Goal: Task Accomplishment & Management: Use online tool/utility

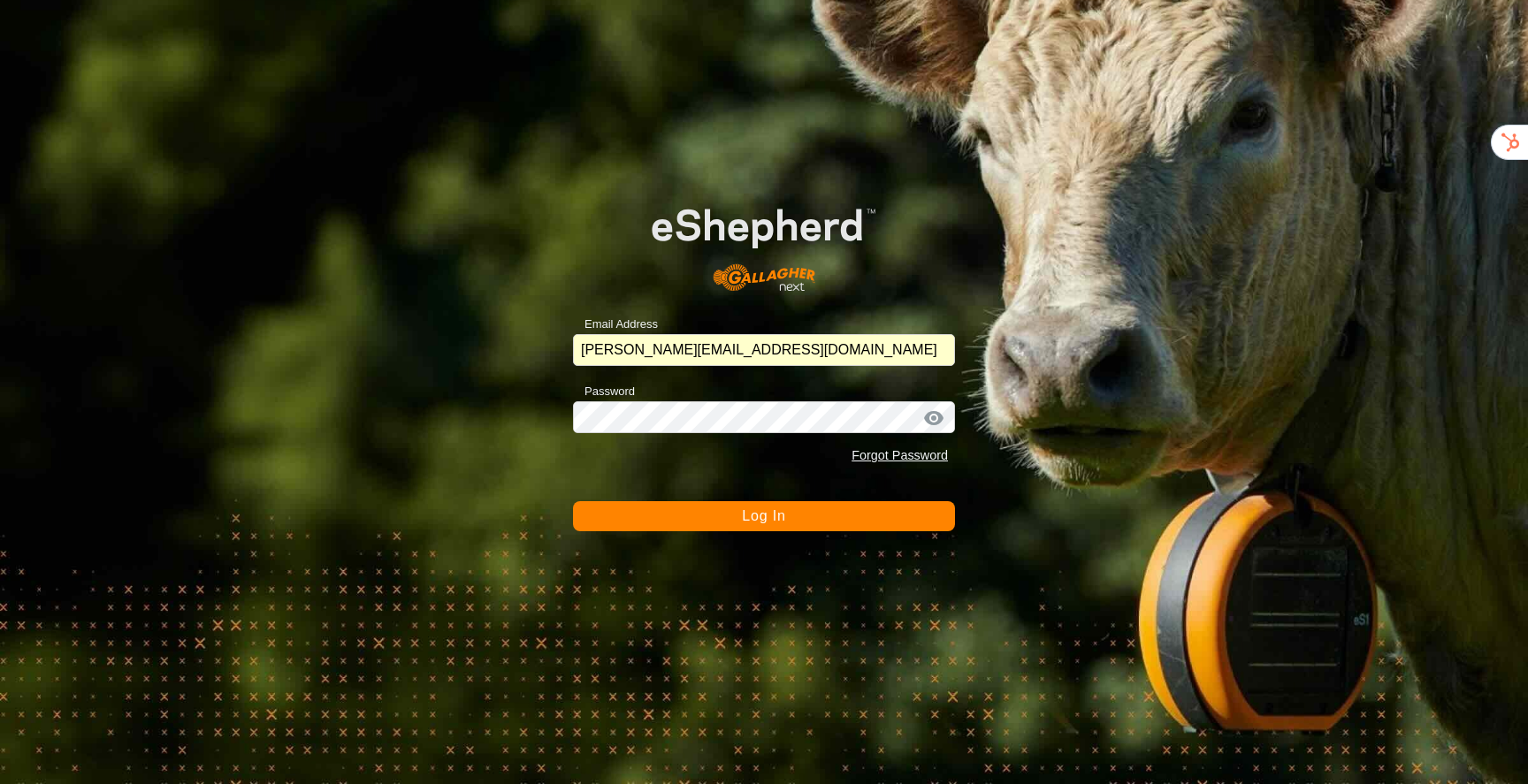
click at [795, 521] on button "Log In" at bounding box center [764, 516] width 382 height 30
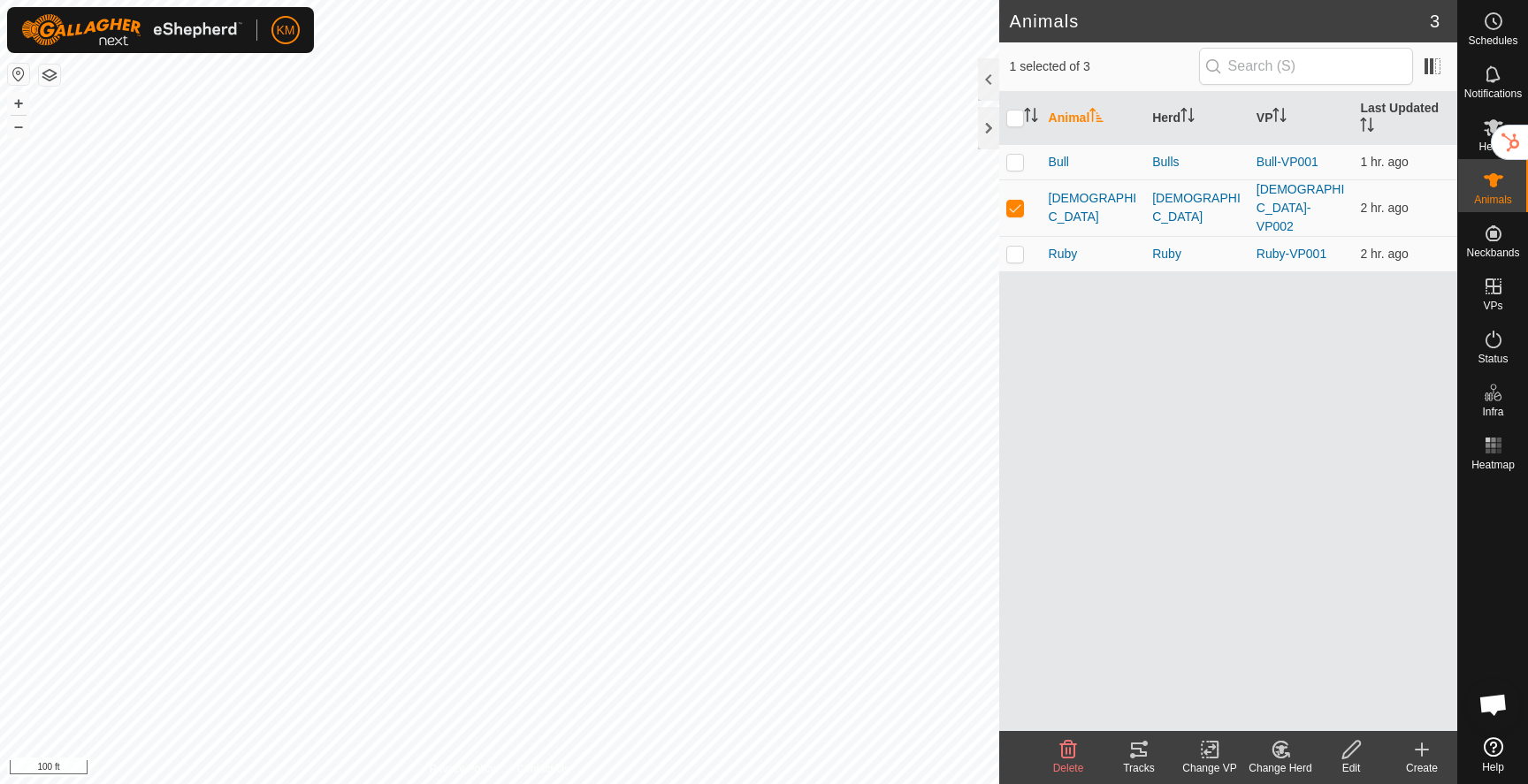
click at [1147, 745] on icon at bounding box center [1138, 749] width 21 height 21
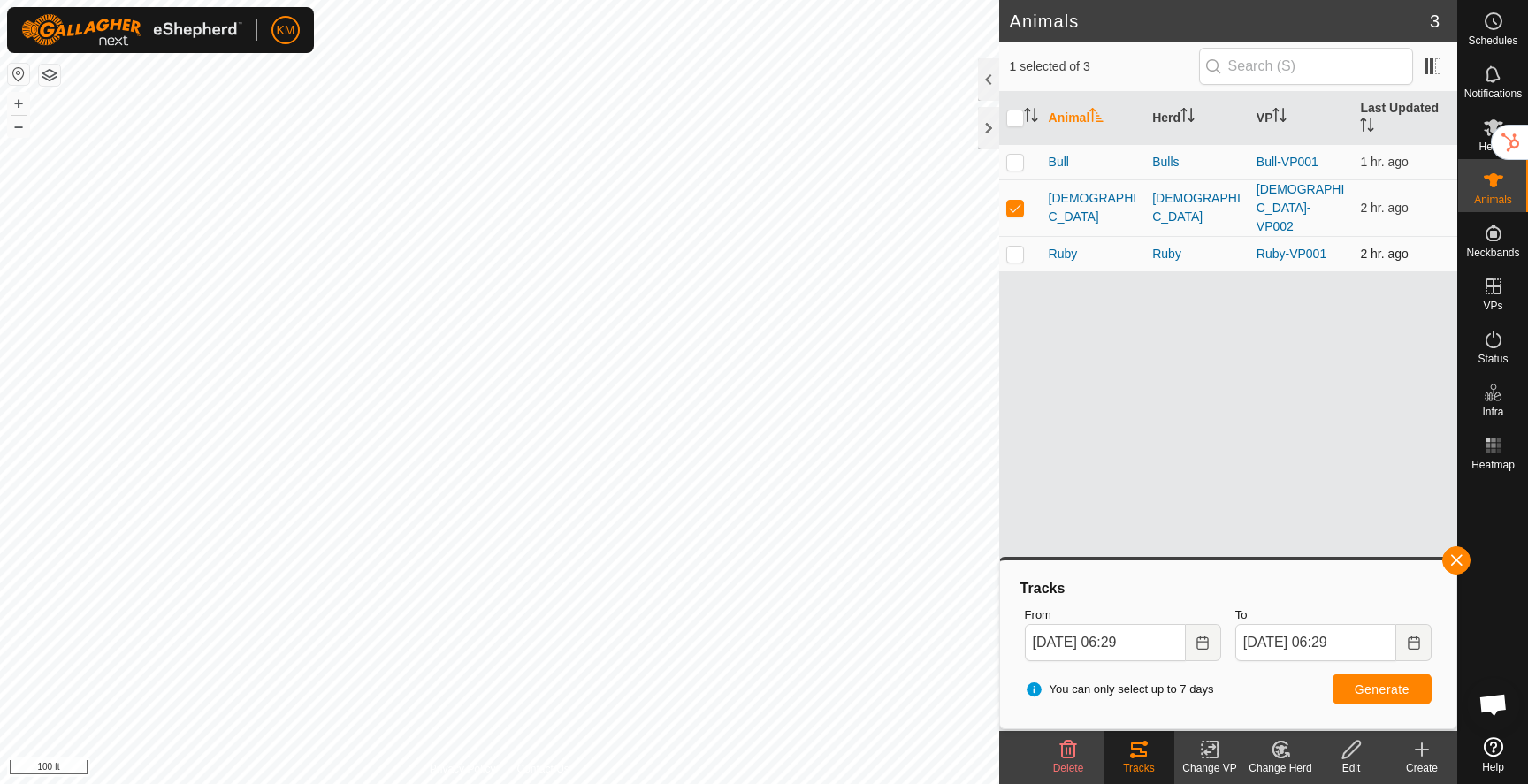
click at [1014, 247] on p-checkbox at bounding box center [1015, 254] width 17 height 14
checkbox input "true"
click at [1016, 201] on p-checkbox at bounding box center [1015, 207] width 17 height 14
checkbox input "false"
click at [1380, 689] on span "Generate" at bounding box center [1381, 689] width 55 height 14
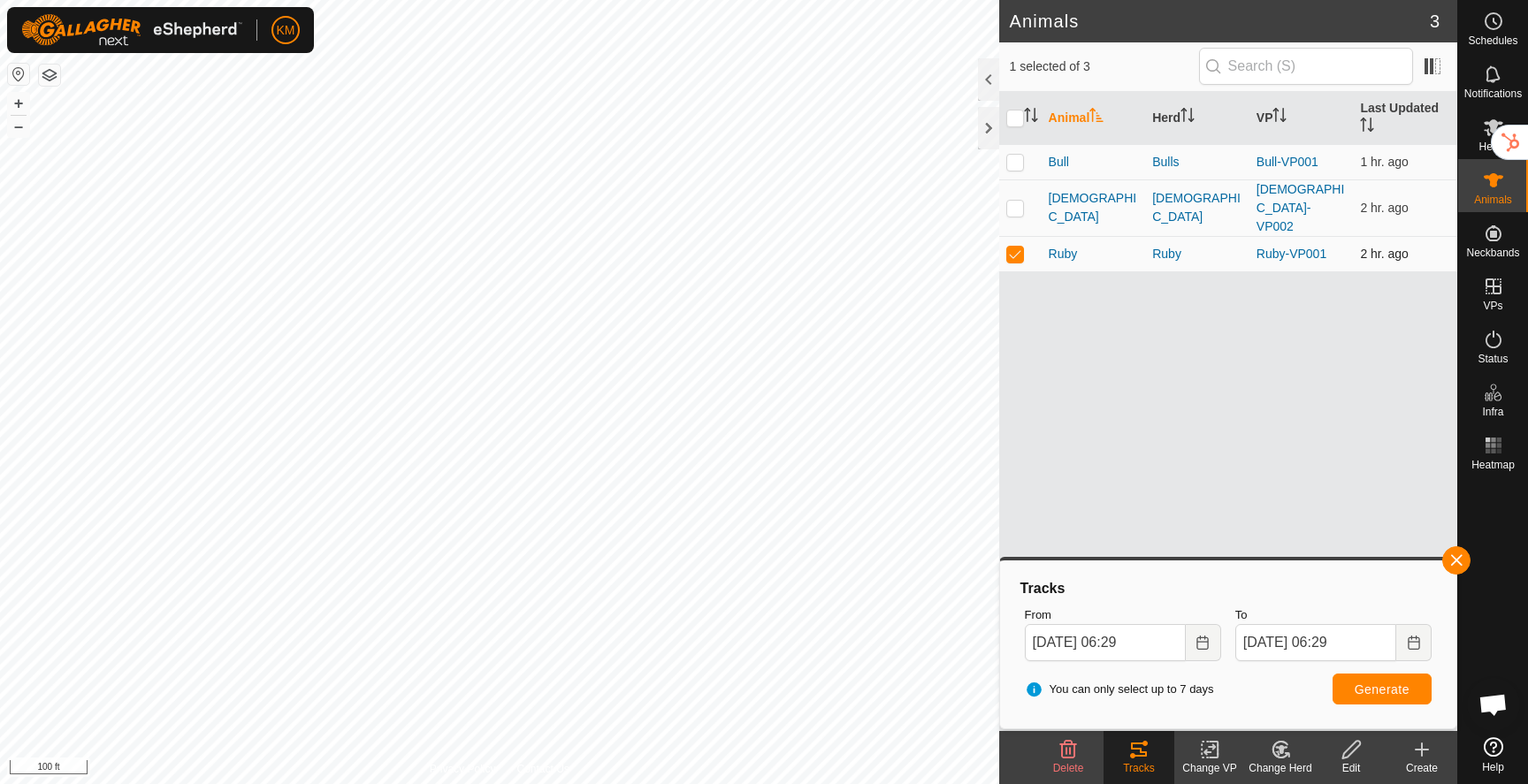
click at [1021, 247] on p-checkbox at bounding box center [1015, 254] width 17 height 14
checkbox input "false"
click at [1011, 166] on p-checkbox at bounding box center [1015, 161] width 17 height 14
checkbox input "true"
click at [1348, 692] on button "Generate" at bounding box center [1381, 689] width 99 height 31
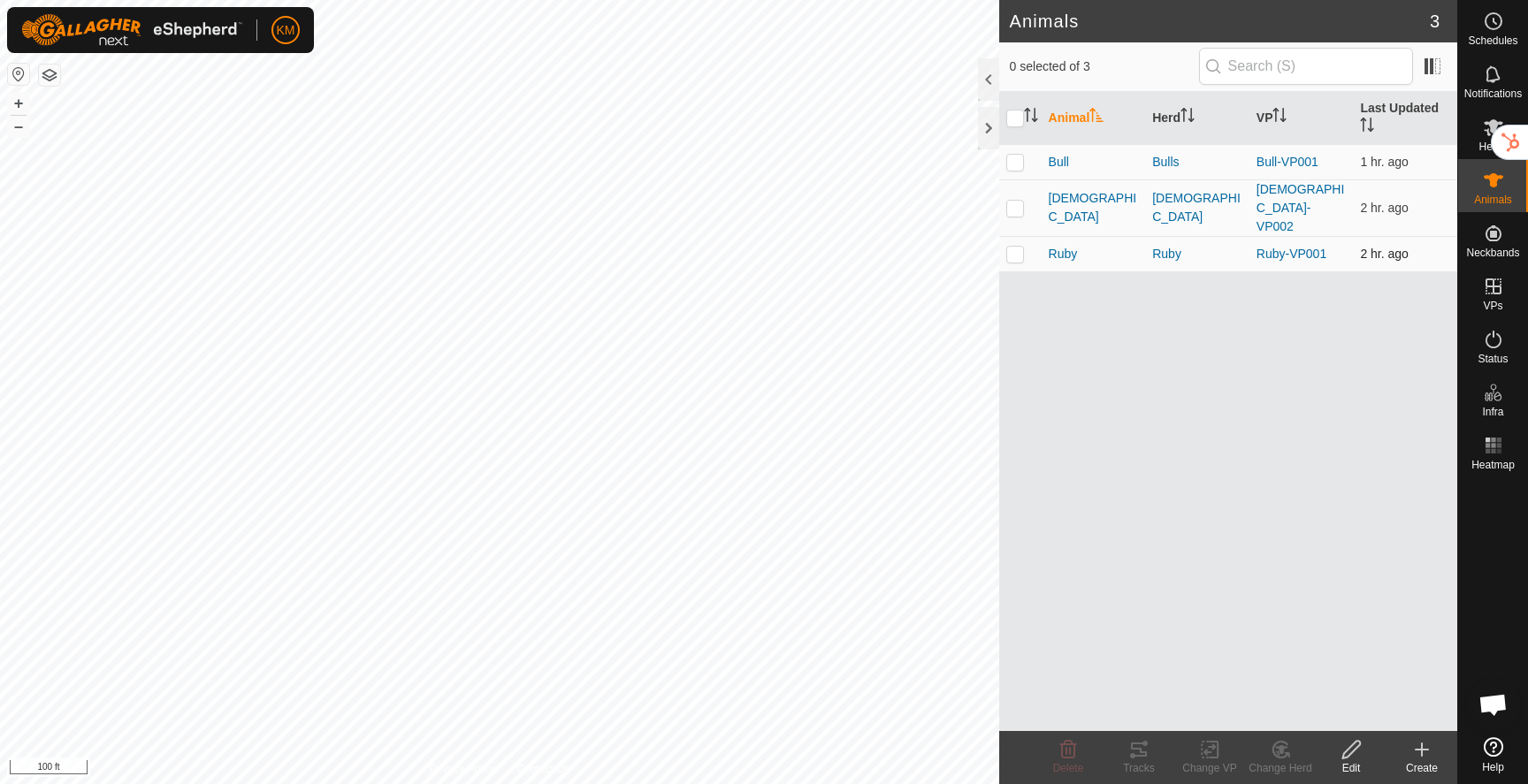
click at [1362, 247] on span "2 hr. ago" at bounding box center [1383, 254] width 48 height 14
checkbox input "false"
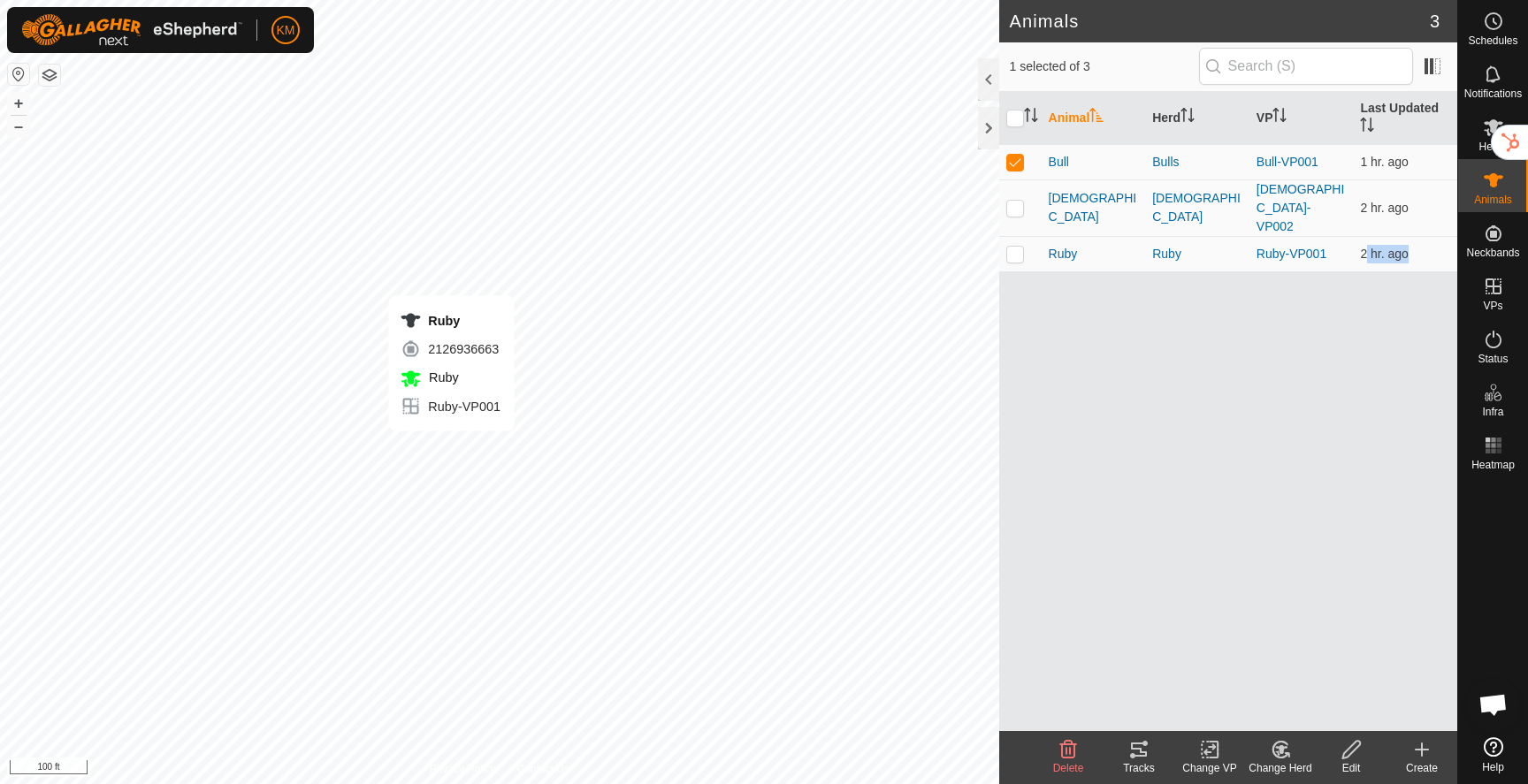
checkbox input "true"
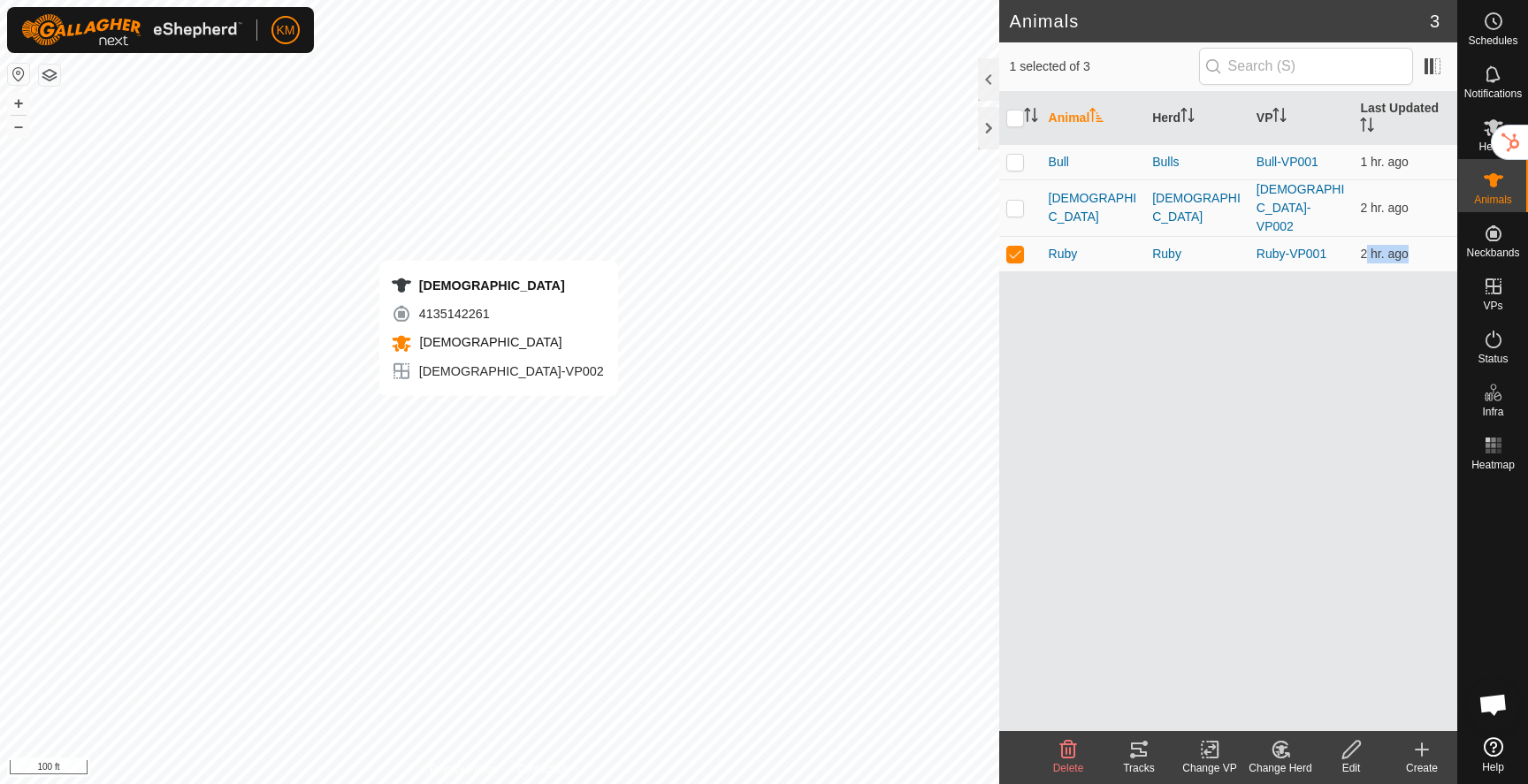
checkbox input "true"
checkbox input "false"
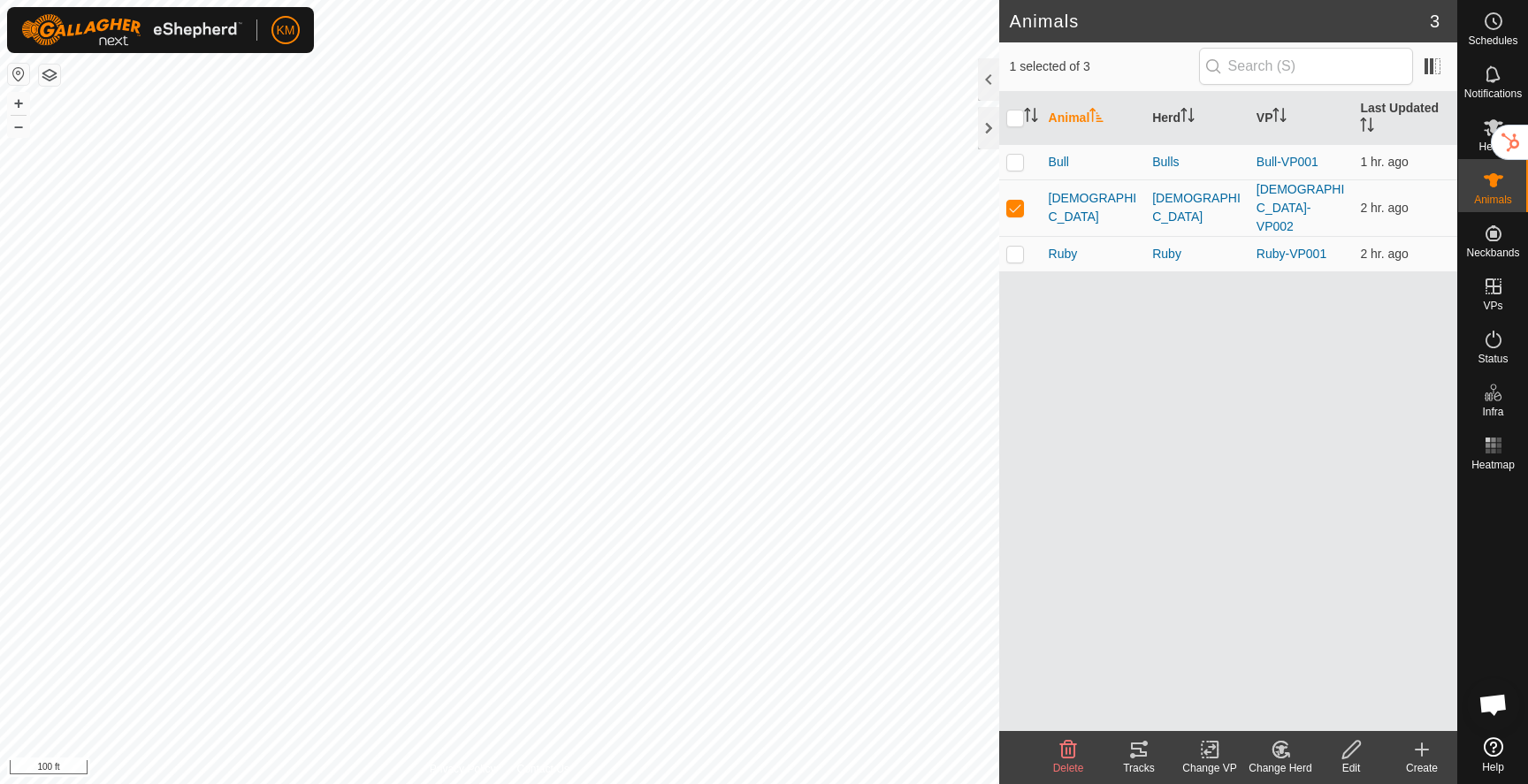
click at [1138, 757] on icon at bounding box center [1138, 749] width 21 height 21
